Goal: Transaction & Acquisition: Purchase product/service

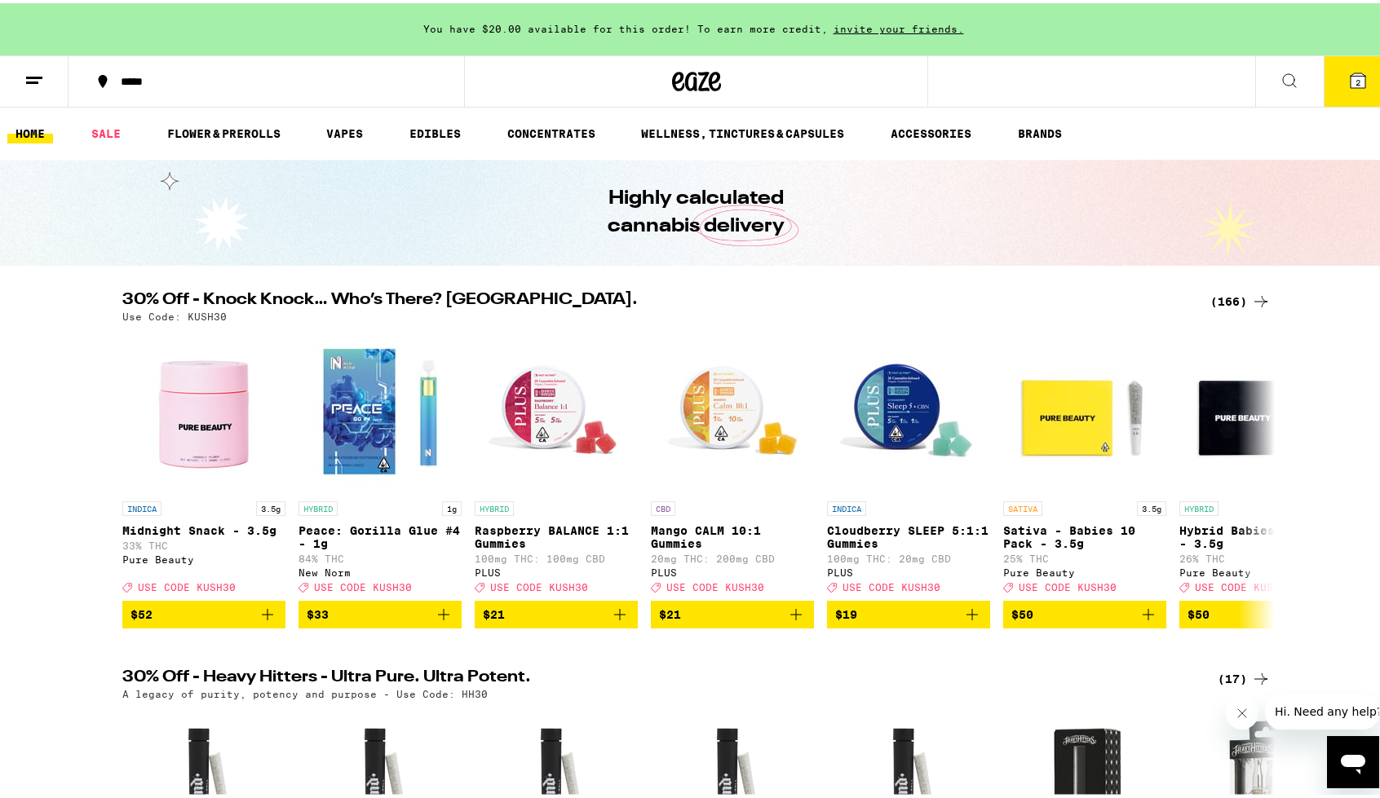
click at [1251, 303] on icon at bounding box center [1261, 299] width 20 height 20
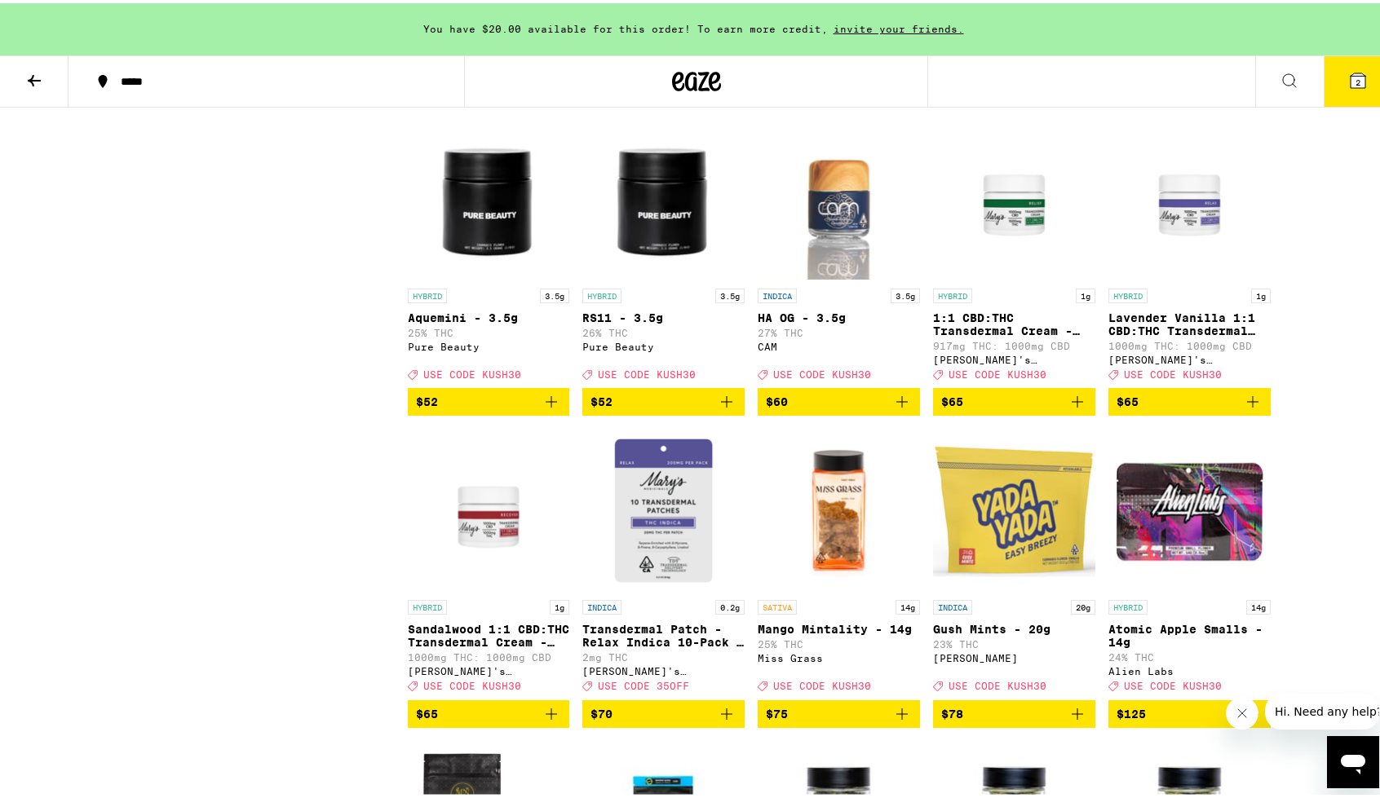
scroll to position [9405, 0]
